Goal: Task Accomplishment & Management: Use online tool/utility

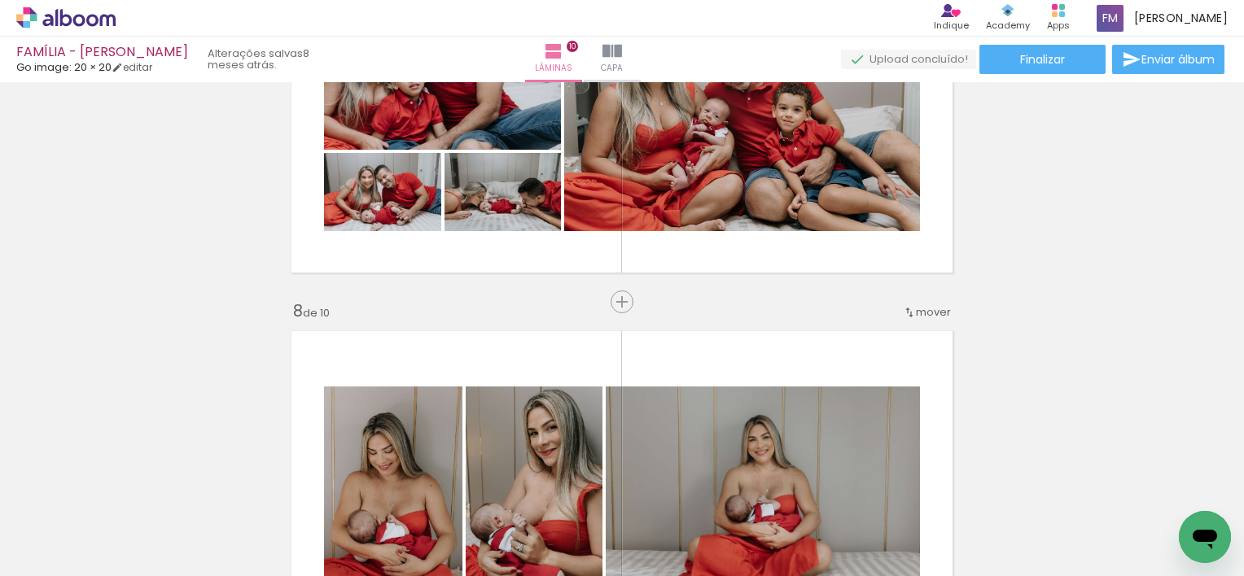
scroll to position [1980, 0]
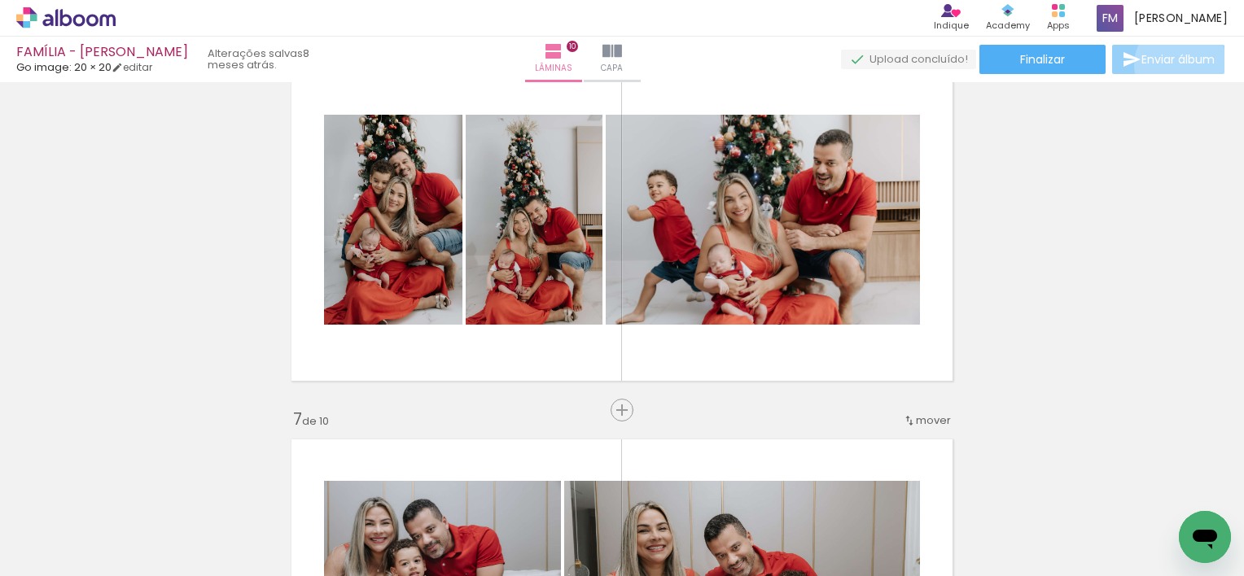
click at [1176, 65] on span "Enviar álbum" at bounding box center [1177, 59] width 73 height 11
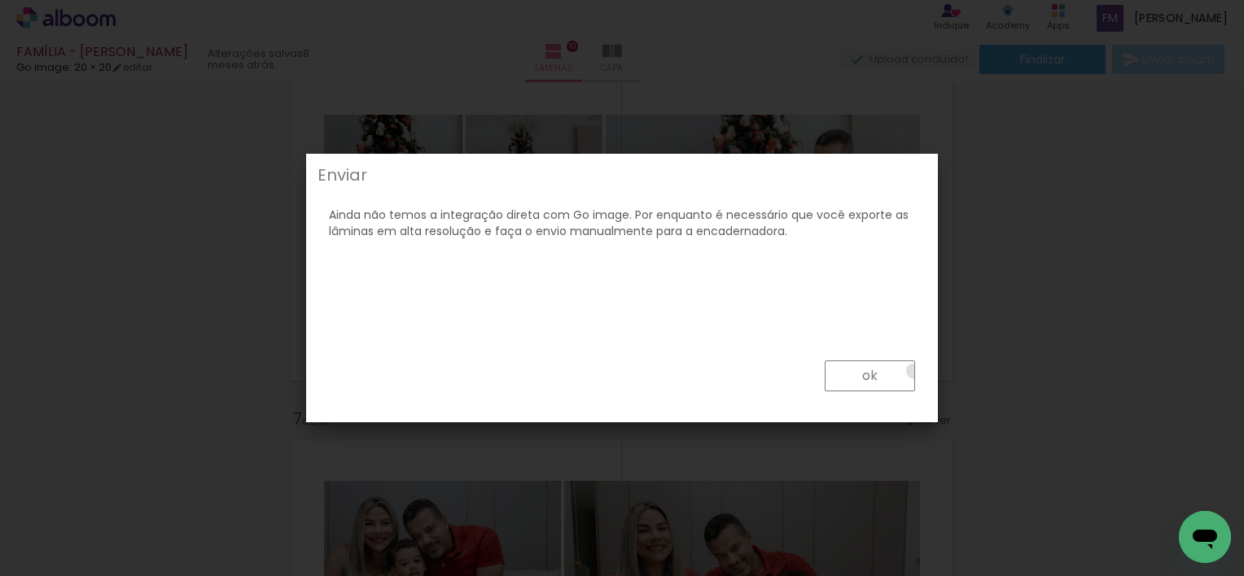
click at [914, 371] on paper-button "ok" at bounding box center [870, 376] width 90 height 31
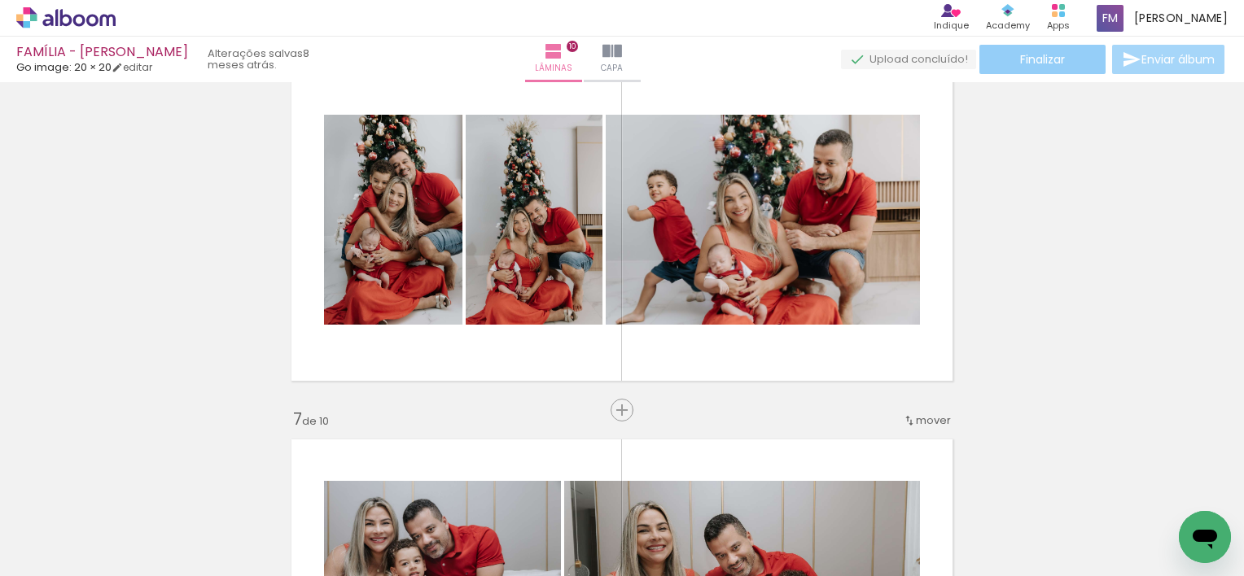
click at [1022, 59] on span "Finalizar" at bounding box center [1042, 59] width 45 height 11
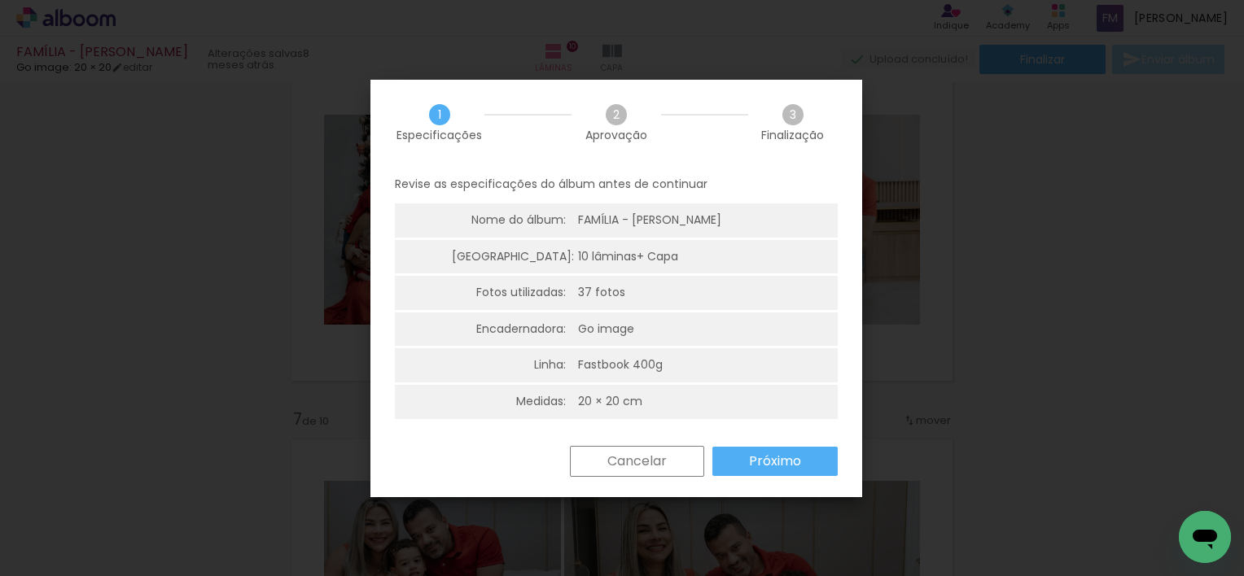
click at [971, 278] on iron-overlay-backdrop at bounding box center [622, 288] width 1244 height 576
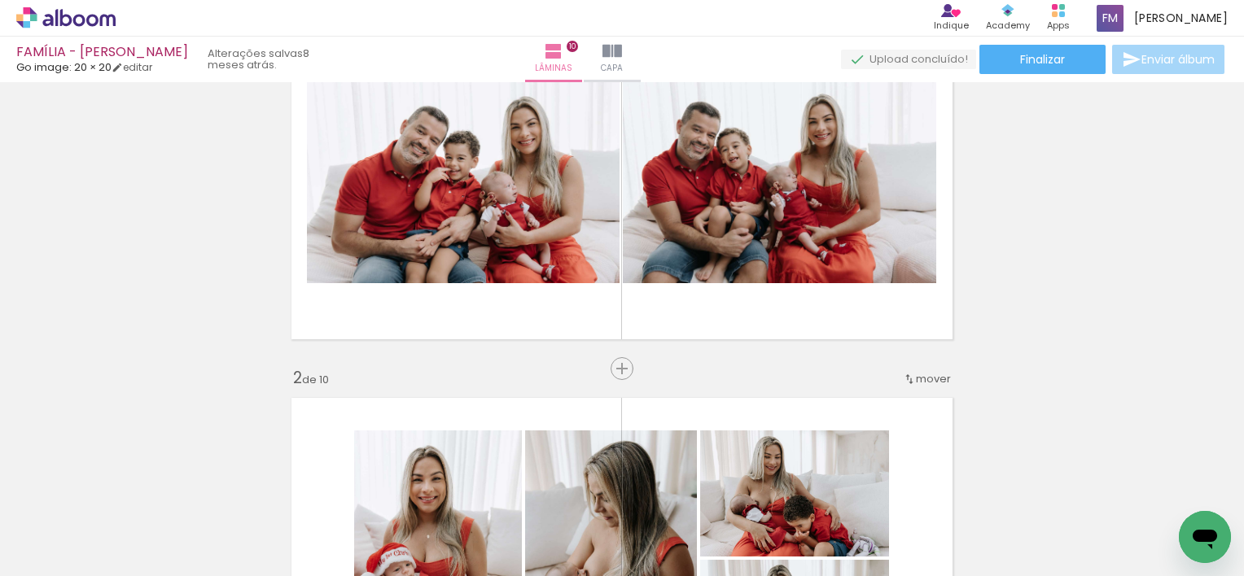
scroll to position [0, 0]
